Goal: Task Accomplishment & Management: Manage account settings

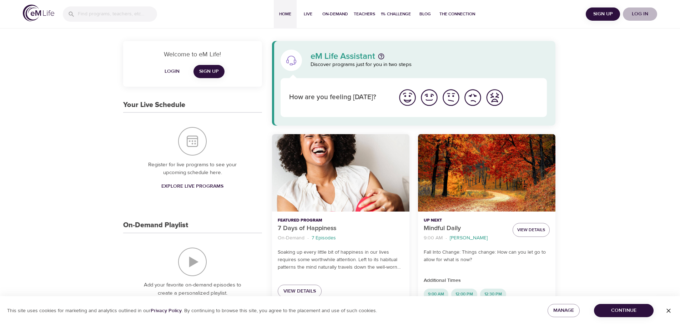
click at [642, 13] on span "Log in" at bounding box center [640, 14] width 29 height 9
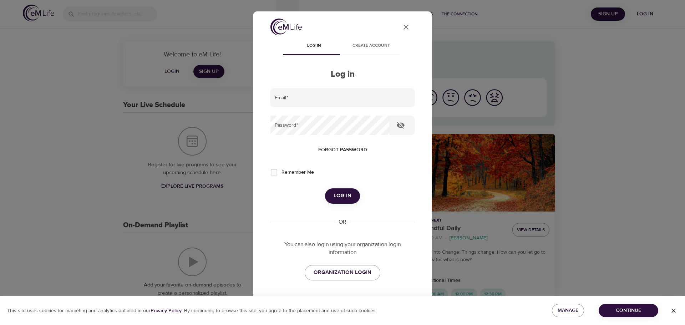
type input "[EMAIL_ADDRESS][DOMAIN_NAME]"
click at [343, 198] on span "Log in" at bounding box center [343, 195] width 18 height 9
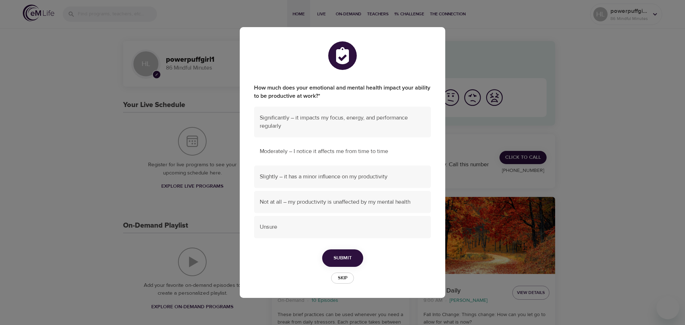
click at [322, 152] on span "Moderately – I notice it affects me from time to time" at bounding box center [343, 151] width 166 height 8
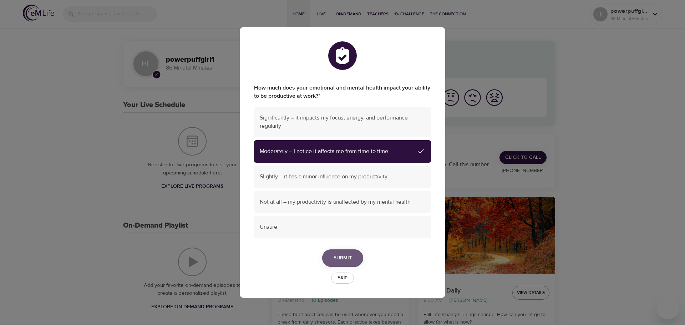
click at [342, 259] on span "Submit" at bounding box center [343, 258] width 18 height 9
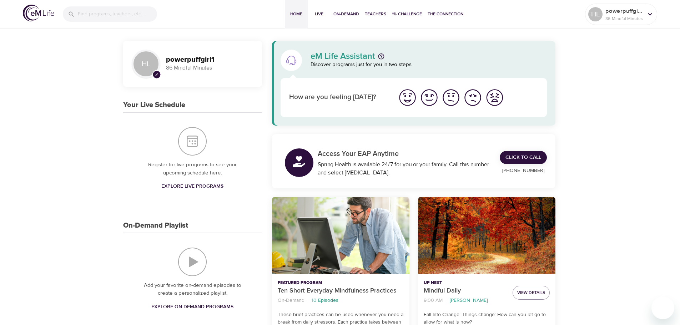
click at [426, 101] on img "I'm feeling good" at bounding box center [429, 98] width 20 height 20
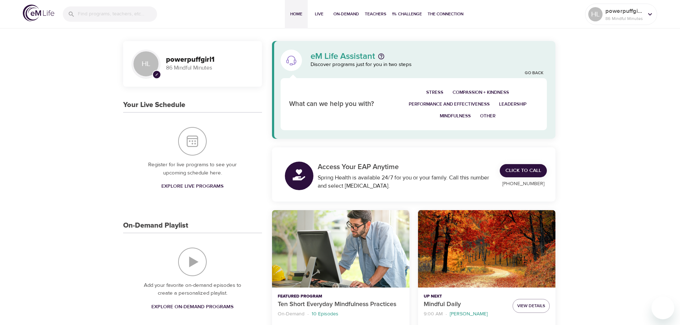
click at [437, 87] on button "Stress" at bounding box center [435, 93] width 26 height 12
